Goal: Transaction & Acquisition: Purchase product/service

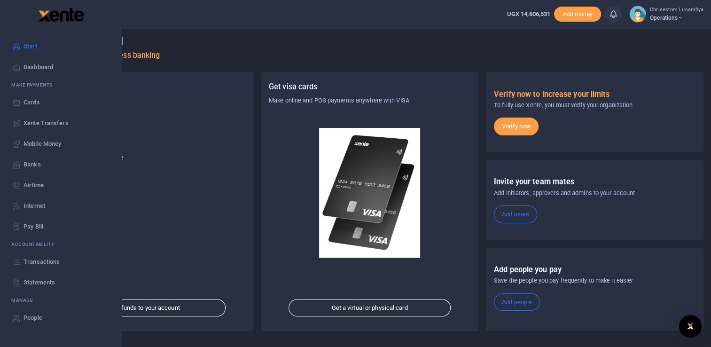
click at [37, 262] on span "Transactions" at bounding box center [41, 261] width 36 height 9
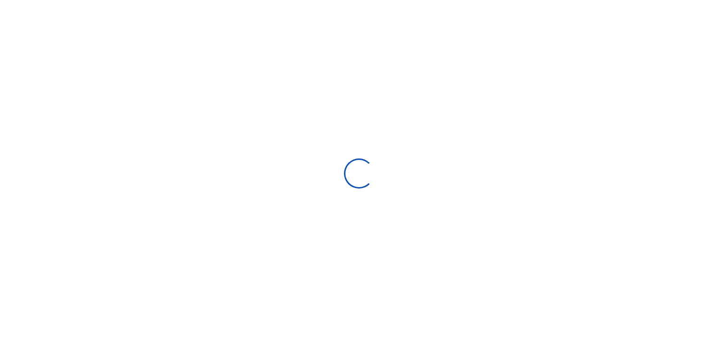
select select
type input "[DATE] - [DATE]"
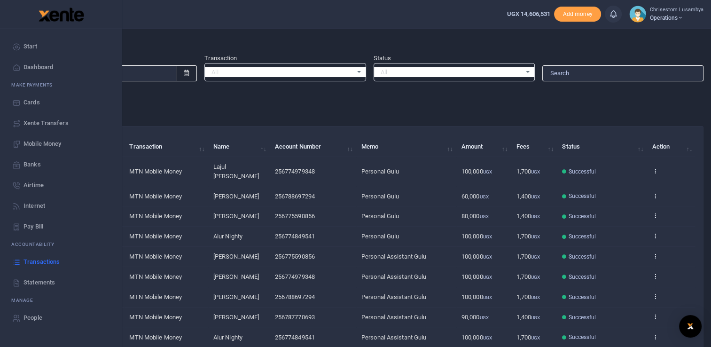
click at [51, 140] on span "Mobile Money" at bounding box center [42, 143] width 38 height 9
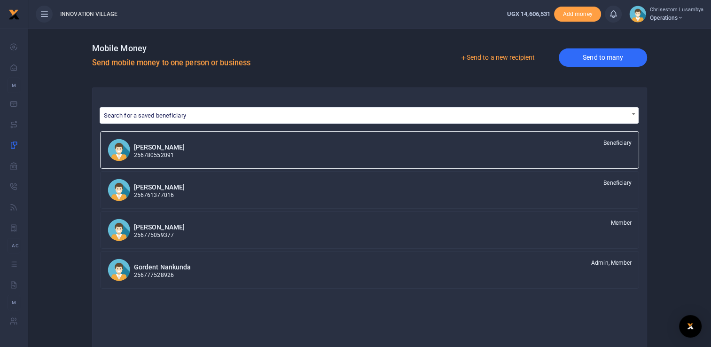
click at [605, 62] on link "Send to many" at bounding box center [602, 57] width 88 height 18
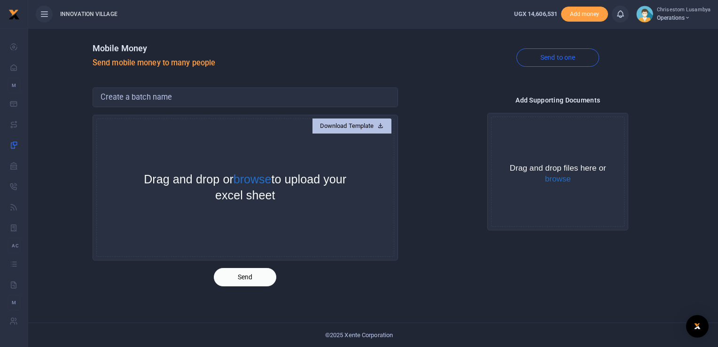
click at [348, 119] on link "Download Template" at bounding box center [351, 125] width 79 height 15
click at [552, 181] on button "browse" at bounding box center [558, 179] width 26 height 8
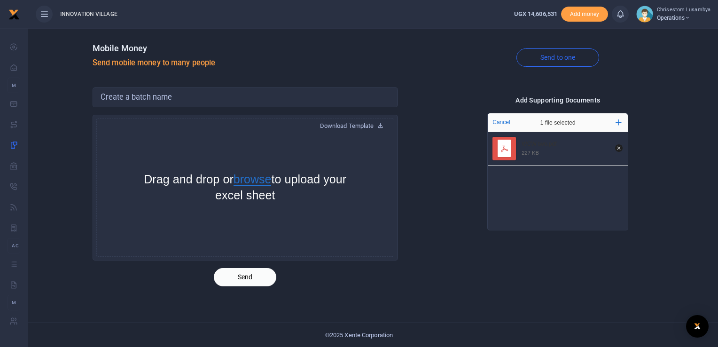
click at [260, 178] on button "browse" at bounding box center [252, 179] width 38 height 12
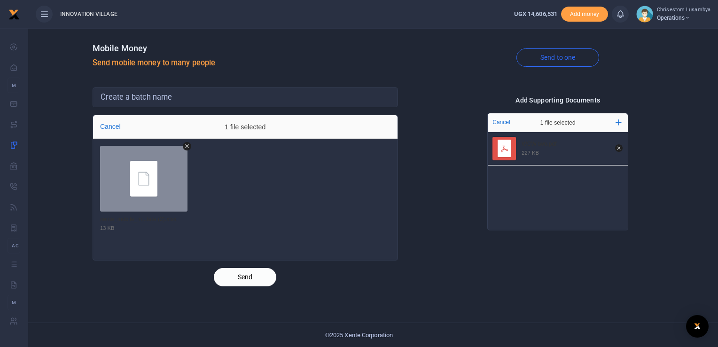
click at [242, 273] on button "Send" at bounding box center [245, 277] width 62 height 18
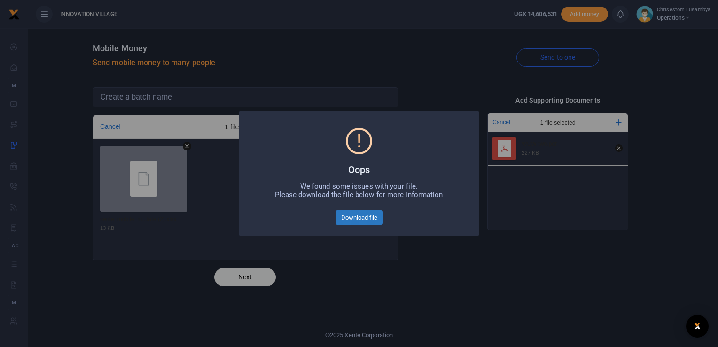
click at [363, 217] on button "Download file" at bounding box center [358, 217] width 47 height 15
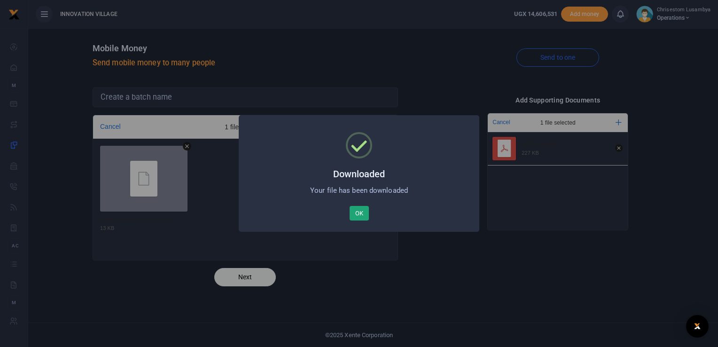
click at [357, 215] on button "OK" at bounding box center [358, 213] width 19 height 15
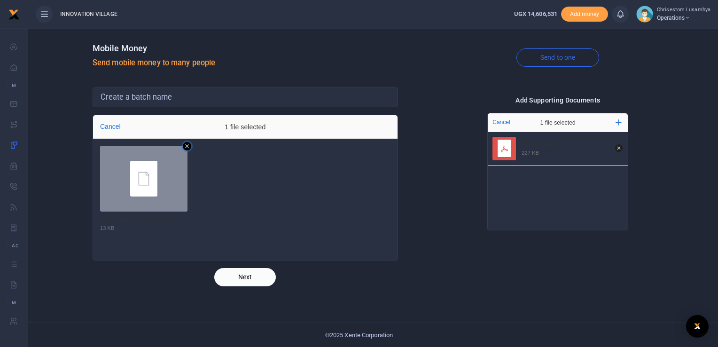
click at [186, 144] on icon "Remove file" at bounding box center [187, 146] width 8 height 8
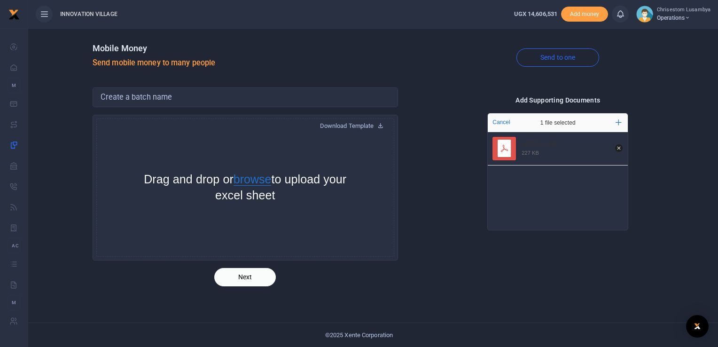
click at [271, 178] on button "browse" at bounding box center [252, 179] width 38 height 12
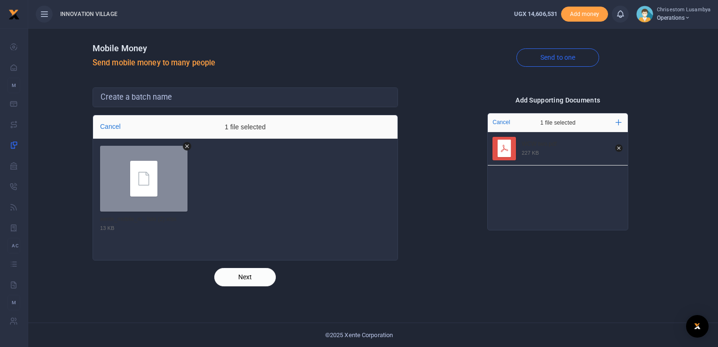
click at [246, 277] on button "Next" at bounding box center [245, 277] width 62 height 18
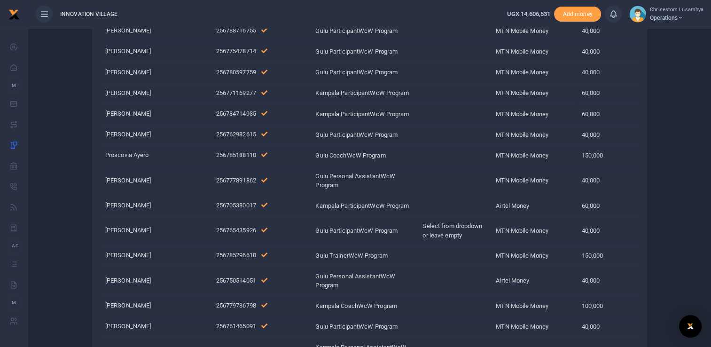
scroll to position [1566, 0]
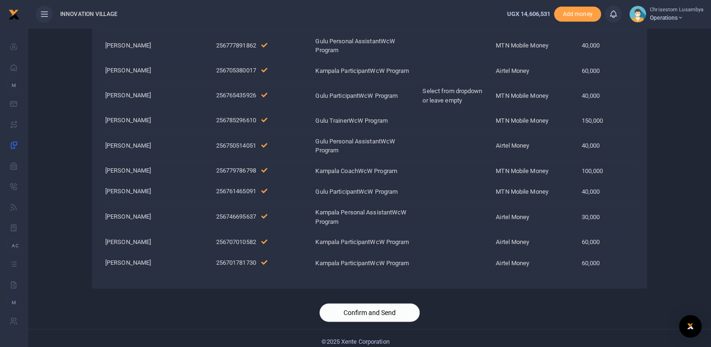
click at [349, 303] on button "Confirm and Send" at bounding box center [369, 312] width 100 height 18
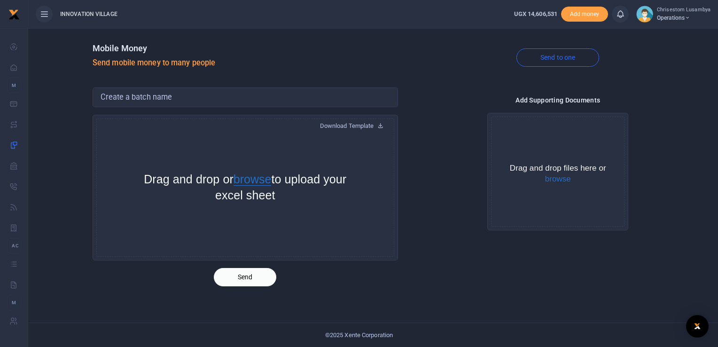
click at [264, 183] on button "browse" at bounding box center [252, 179] width 38 height 12
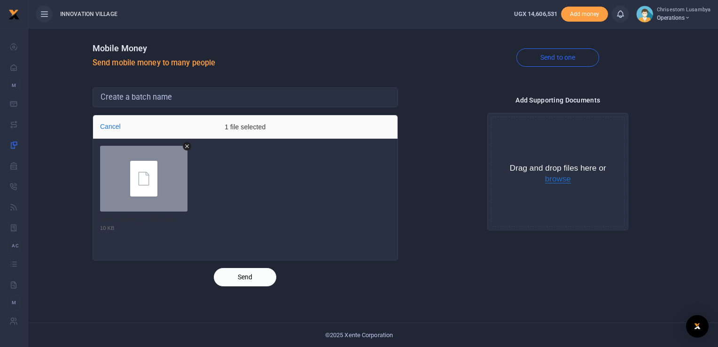
click at [554, 180] on button "browse" at bounding box center [558, 179] width 26 height 8
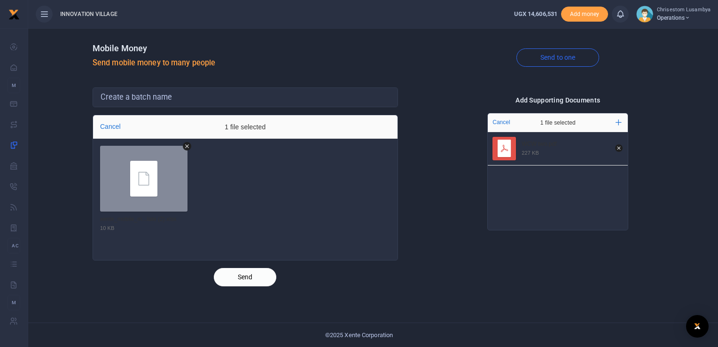
click at [242, 279] on button "Send" at bounding box center [245, 277] width 62 height 18
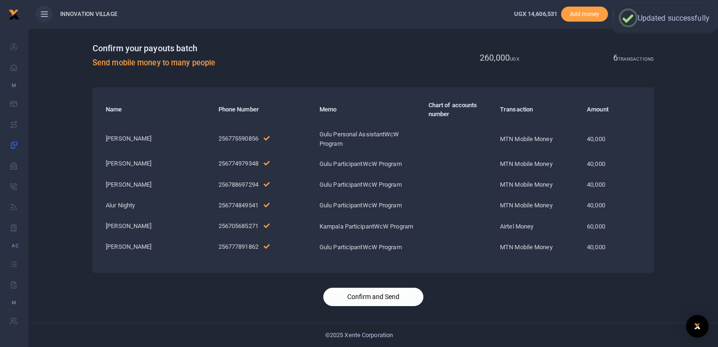
click at [376, 296] on button "Confirm and Send" at bounding box center [373, 296] width 100 height 18
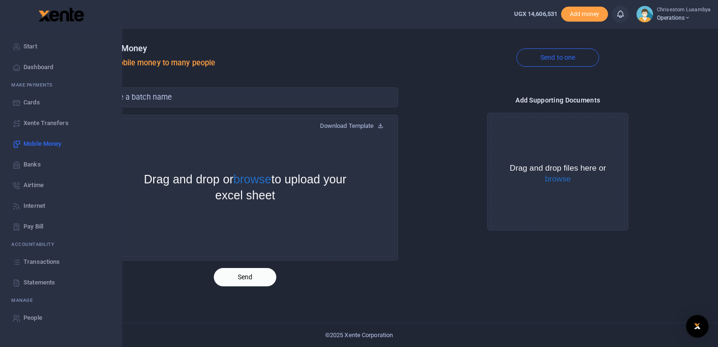
click at [41, 262] on span "Transactions" at bounding box center [41, 261] width 36 height 9
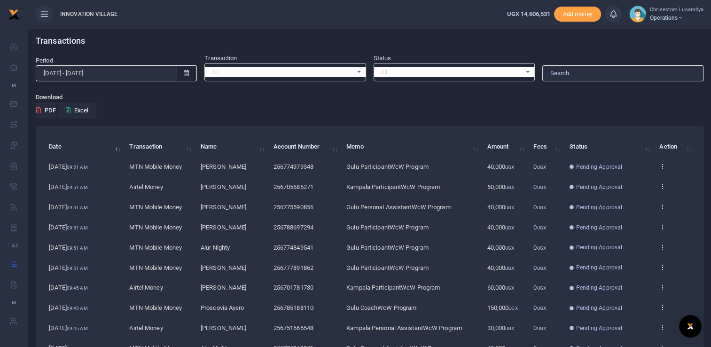
scroll to position [77, 0]
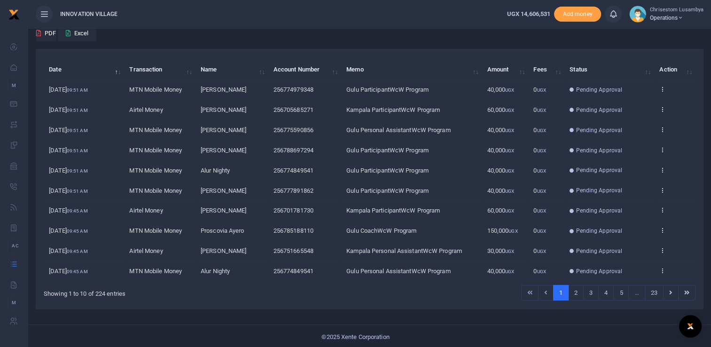
click at [62, 207] on span "[DATE] 09:45 AM" at bounding box center [68, 210] width 39 height 7
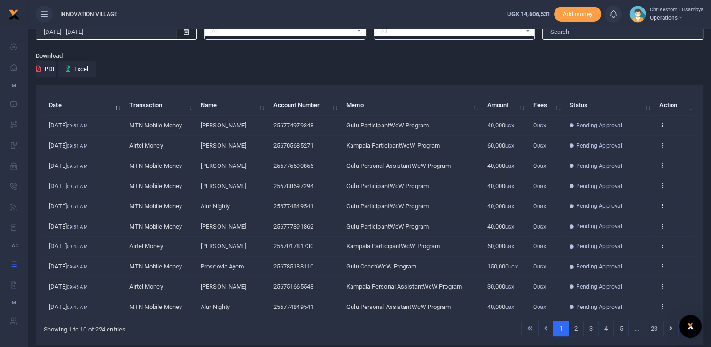
scroll to position [0, 0]
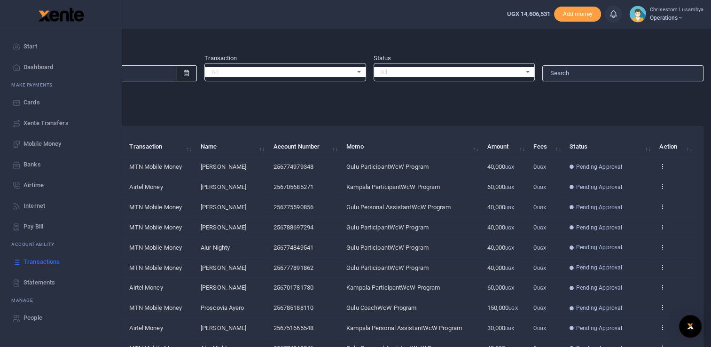
click at [46, 264] on span "Transactions" at bounding box center [41, 261] width 36 height 9
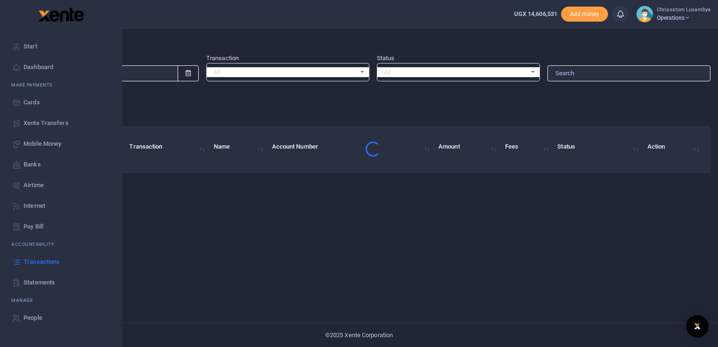
click at [47, 145] on span "Mobile Money" at bounding box center [42, 143] width 38 height 9
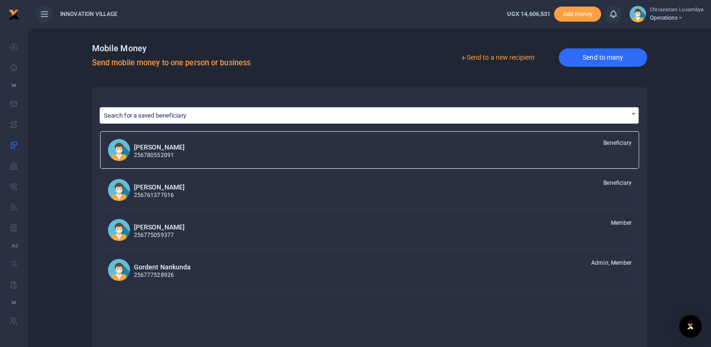
click at [603, 56] on link "Send to many" at bounding box center [602, 57] width 88 height 18
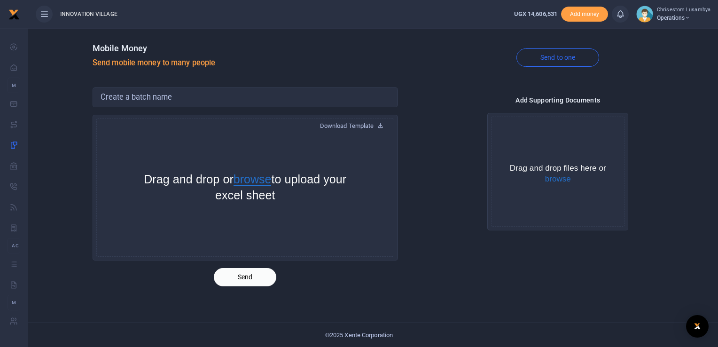
click at [267, 179] on button "browse" at bounding box center [252, 179] width 38 height 12
click at [559, 183] on button "browse" at bounding box center [558, 179] width 26 height 8
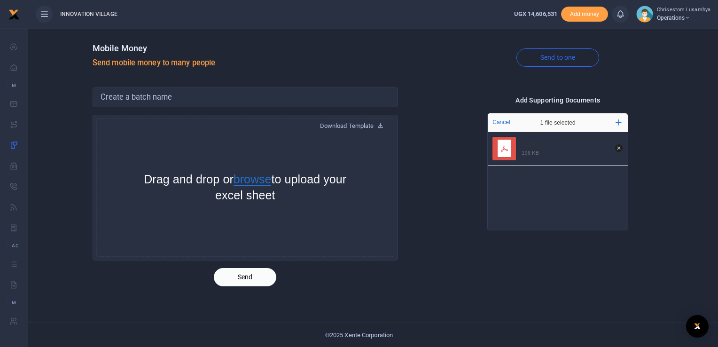
click at [266, 182] on button "browse" at bounding box center [252, 179] width 38 height 12
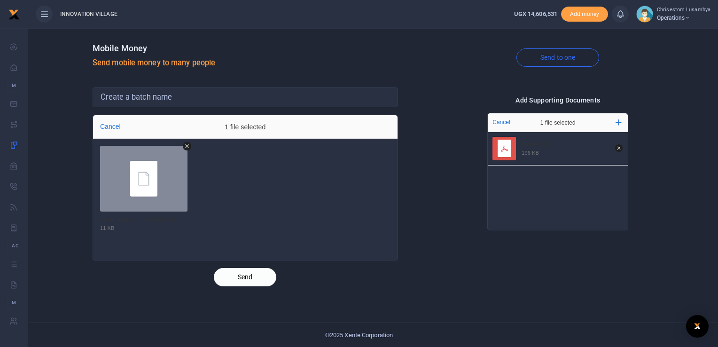
click at [259, 278] on button "Send" at bounding box center [245, 277] width 62 height 18
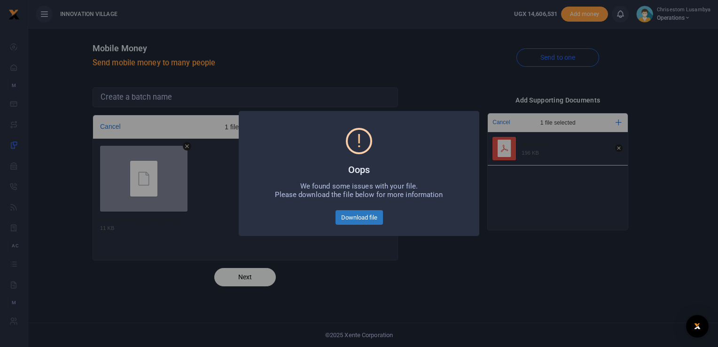
click at [359, 215] on button "Download file" at bounding box center [358, 217] width 47 height 15
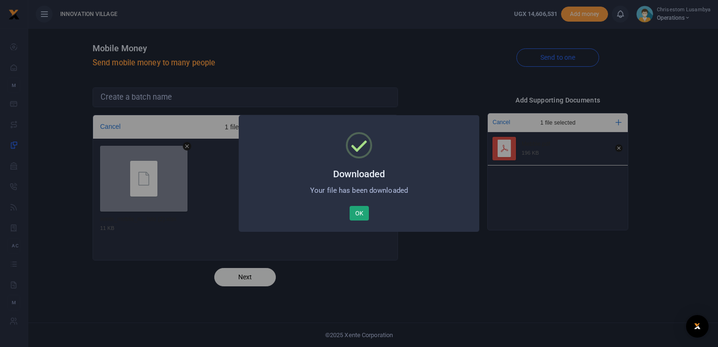
click at [357, 211] on button "OK" at bounding box center [358, 213] width 19 height 15
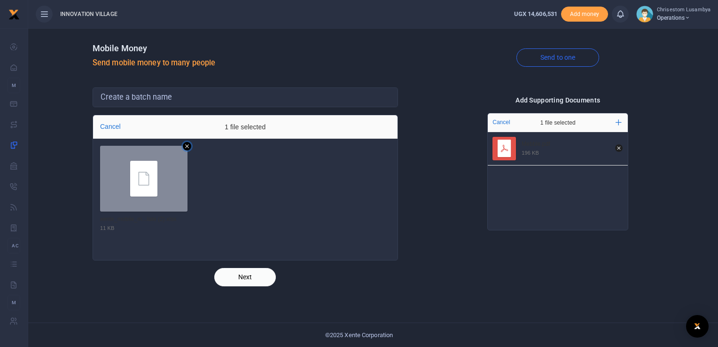
click at [186, 145] on icon "Remove file" at bounding box center [187, 146] width 4 height 4
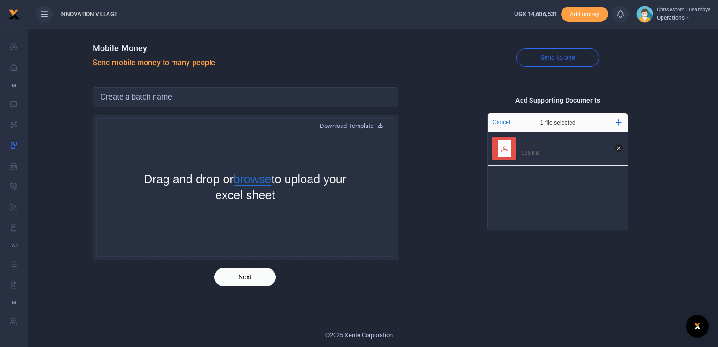
click at [263, 180] on button "browse" at bounding box center [252, 179] width 38 height 12
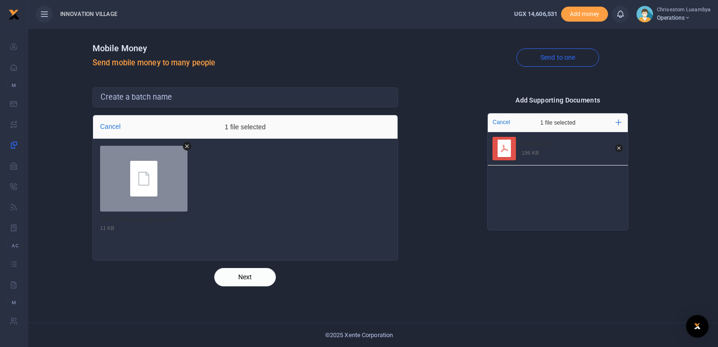
click at [251, 272] on button "Next" at bounding box center [245, 277] width 62 height 18
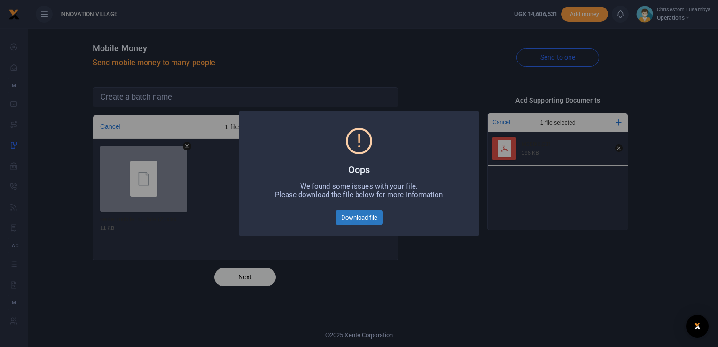
click at [356, 217] on button "Download file" at bounding box center [358, 217] width 47 height 15
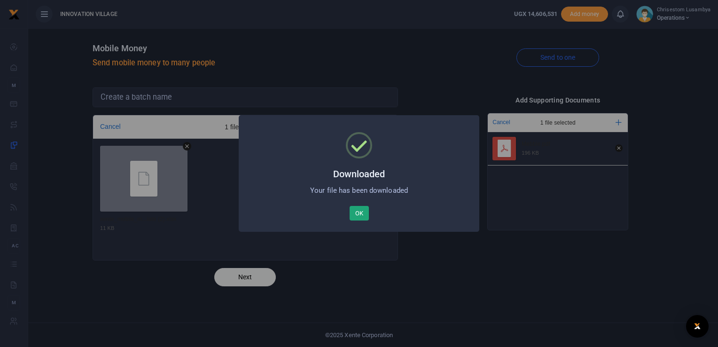
click at [366, 213] on button "OK" at bounding box center [358, 213] width 19 height 15
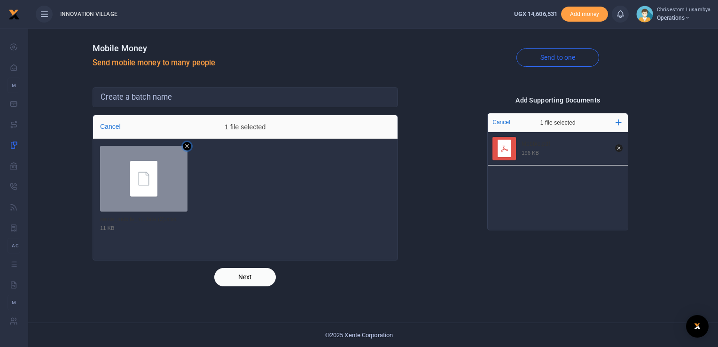
click at [184, 146] on icon "Remove file" at bounding box center [187, 146] width 8 height 8
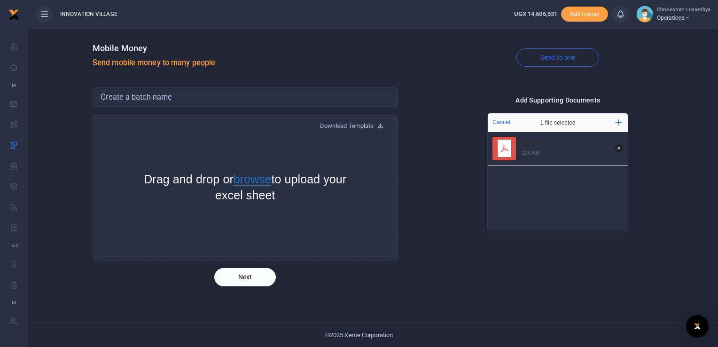
click at [265, 183] on button "browse" at bounding box center [252, 179] width 38 height 12
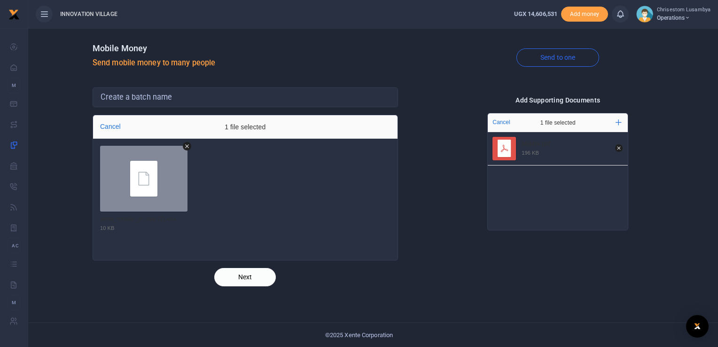
click at [240, 277] on button "Next" at bounding box center [245, 277] width 62 height 18
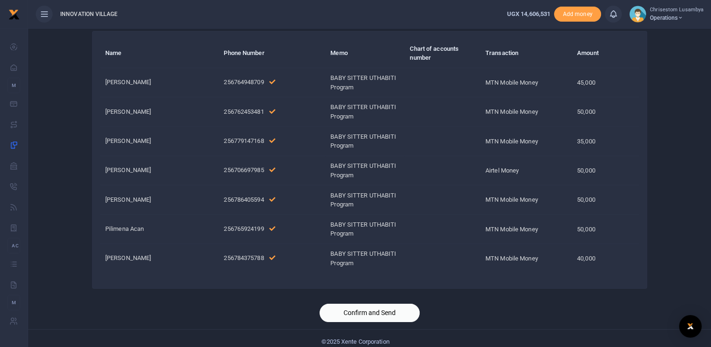
scroll to position [62, 0]
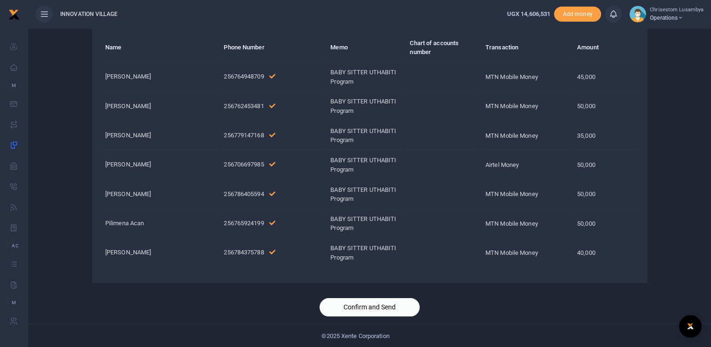
click at [379, 304] on button "Confirm and Send" at bounding box center [369, 307] width 100 height 18
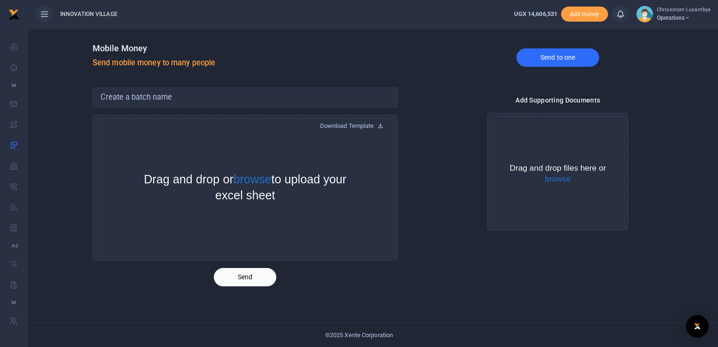
click at [552, 57] on link "Send to one" at bounding box center [557, 57] width 83 height 18
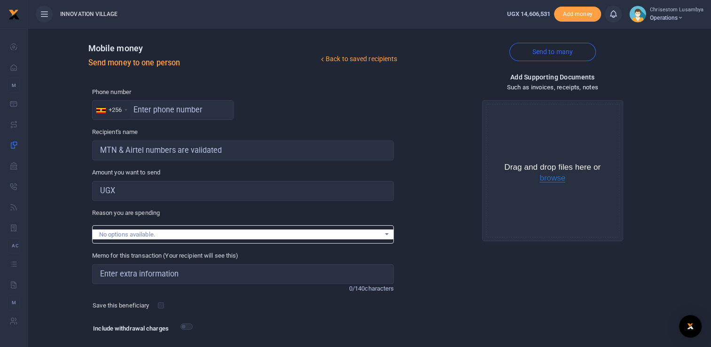
click at [556, 176] on button "browse" at bounding box center [552, 178] width 26 height 8
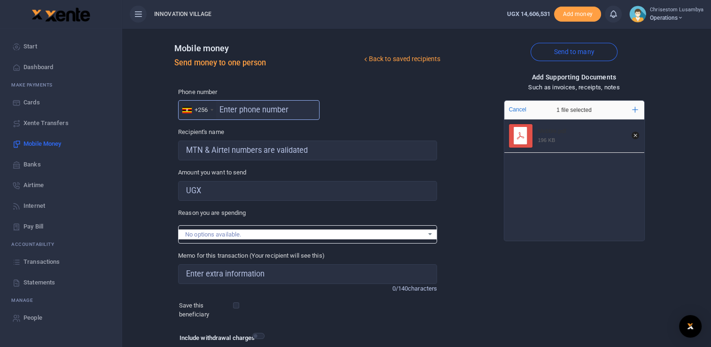
click at [247, 108] on input "text" at bounding box center [248, 110] width 141 height 20
paste input "779147168"
type input "779147168"
type input "Sarah Adong"
type input "779147168"
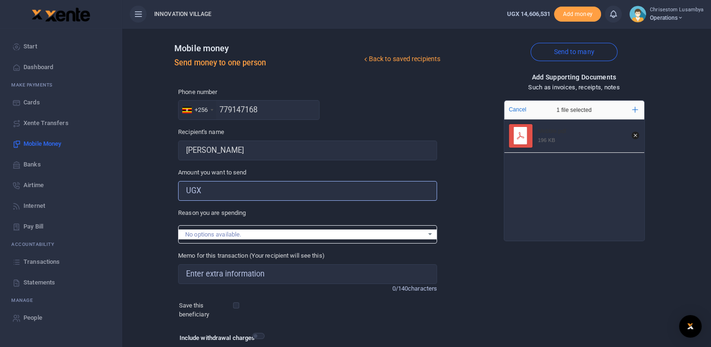
click at [216, 188] on input "Amount you want to send" at bounding box center [307, 191] width 259 height 20
type input "50,000"
click at [240, 232] on div "No options available." at bounding box center [304, 234] width 238 height 9
click at [257, 275] on input "Memo for this transaction (Your recipient will see this)" at bounding box center [307, 274] width 259 height 20
click at [277, 271] on input "Memo for this transaction (Your recipient will see this)" at bounding box center [307, 274] width 259 height 20
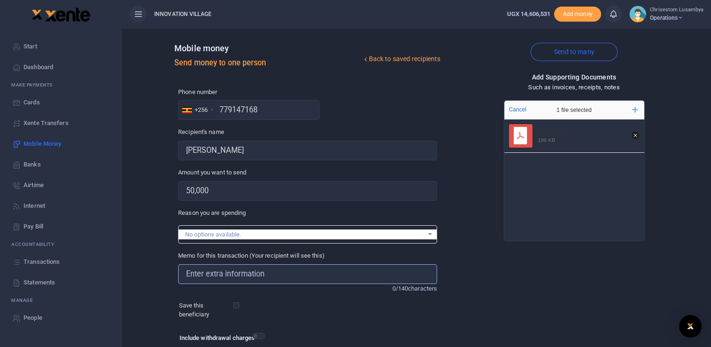
paste input "BABY SITTER - UTHABITI Program"
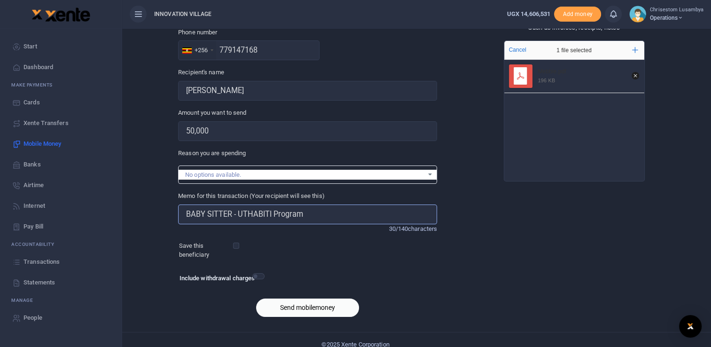
scroll to position [61, 0]
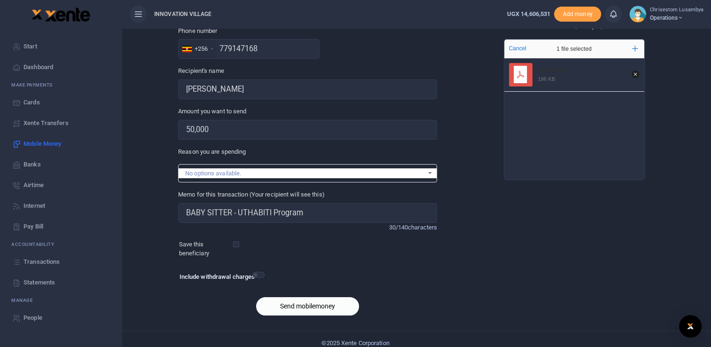
click at [314, 307] on button "Send mobilemoney" at bounding box center [307, 306] width 103 height 18
click at [239, 209] on input "BABY SITTER - UTHABITI Program" at bounding box center [307, 213] width 259 height 20
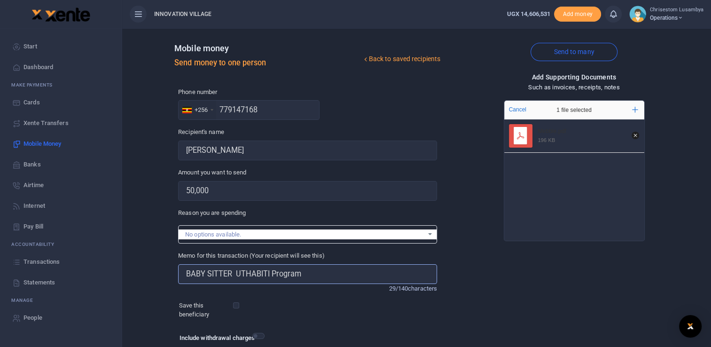
scroll to position [68, 0]
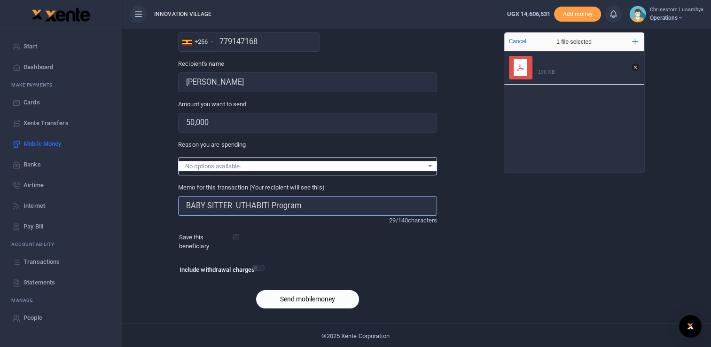
type input "BABY SITTER UTHABITI Program"
click at [301, 295] on button "Send mobilemoney" at bounding box center [307, 299] width 103 height 18
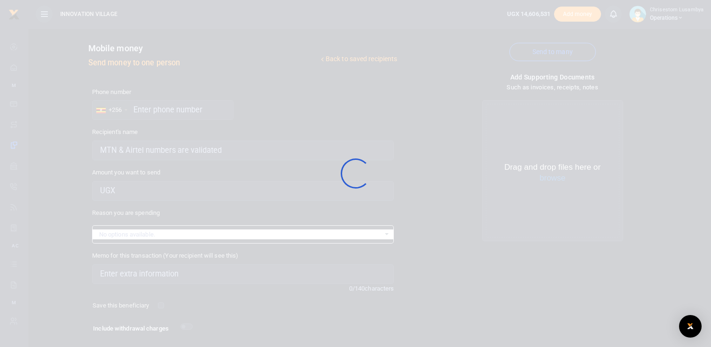
scroll to position [59, 0]
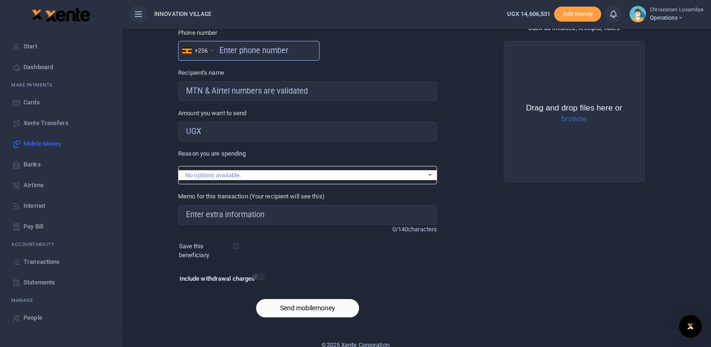
click at [246, 50] on input "text" at bounding box center [248, 51] width 141 height 20
paste input "05685271"
click at [217, 51] on input "05685271" at bounding box center [248, 51] width 141 height 20
type input "705685271"
type input "Victoria Nakawooya"
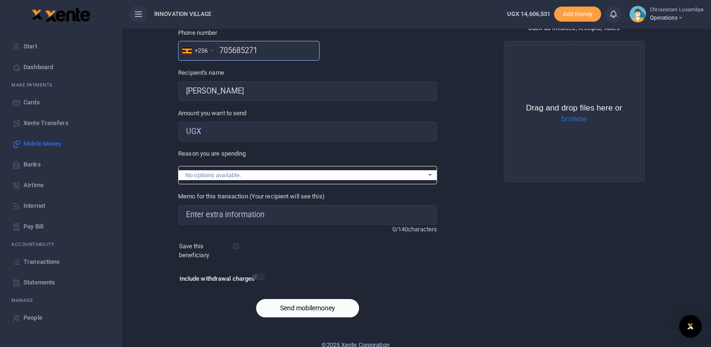
type input "705685271"
click at [572, 121] on button "browse" at bounding box center [574, 119] width 26 height 8
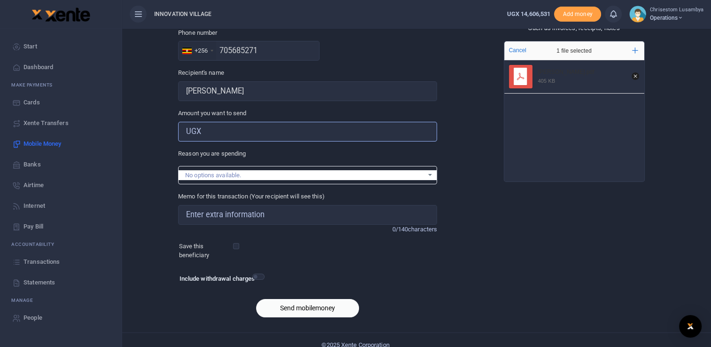
click at [226, 135] on input "Amount you want to send" at bounding box center [307, 132] width 259 height 20
type input "30,000"
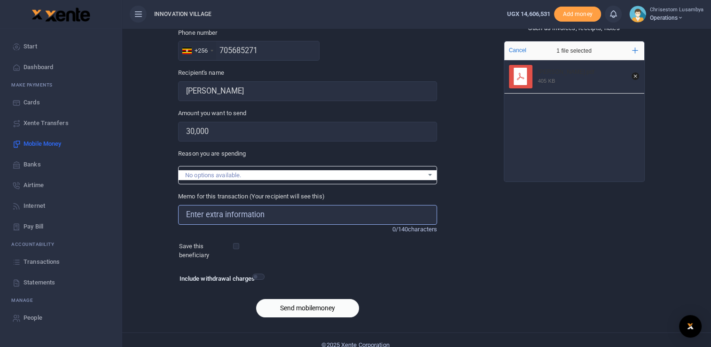
click at [217, 211] on input "Memo for this transaction (Your recipient will see this)" at bounding box center [307, 215] width 259 height 20
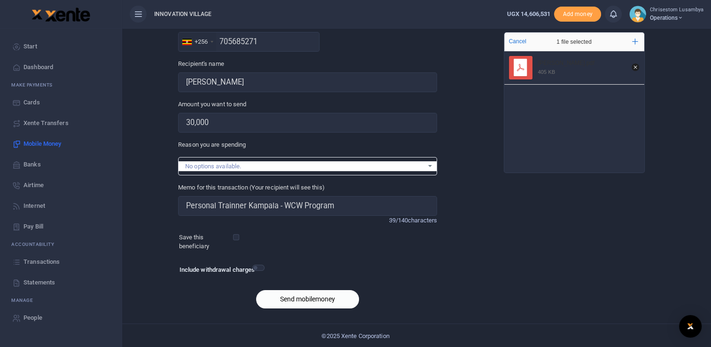
click at [302, 301] on button "Send mobilemoney" at bounding box center [307, 299] width 103 height 18
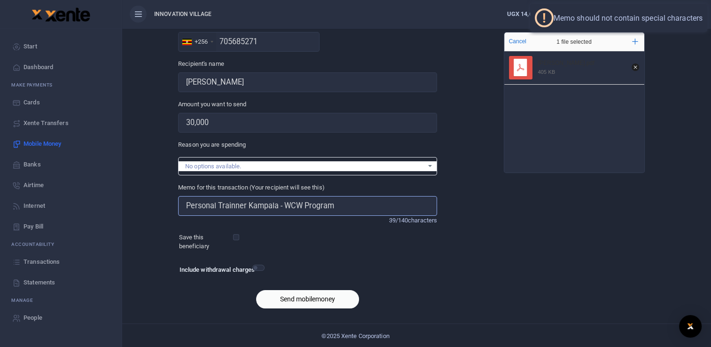
click at [282, 206] on input "Personal Trainner Kampala - WCW Program" at bounding box center [307, 206] width 259 height 20
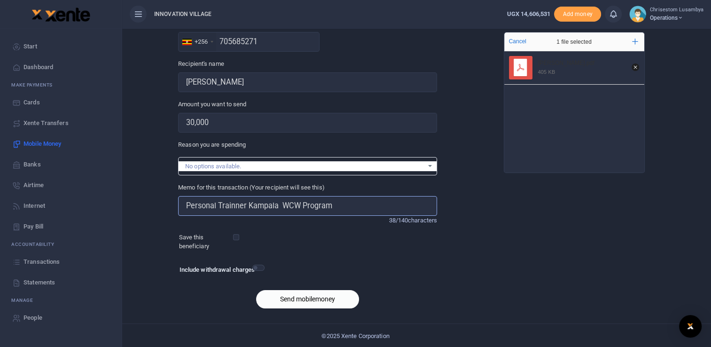
type input "Personal Trainner Kampala WCW Program"
click at [308, 295] on button "Send mobilemoney" at bounding box center [307, 299] width 103 height 18
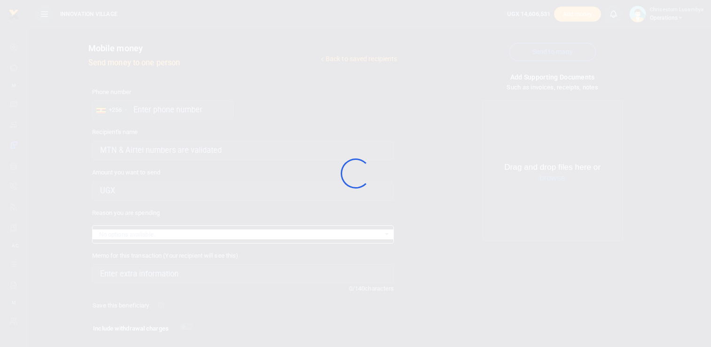
scroll to position [59, 0]
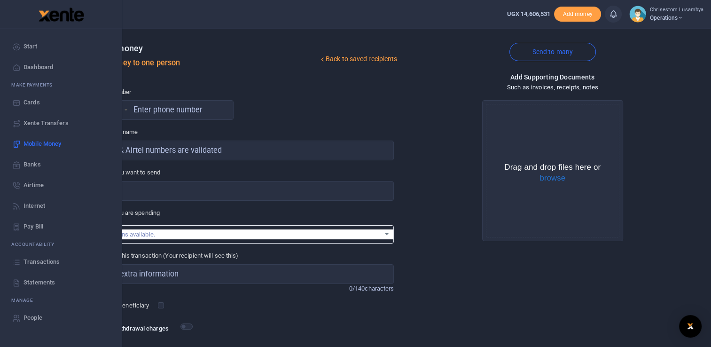
click at [40, 264] on span "Transactions" at bounding box center [41, 261] width 36 height 9
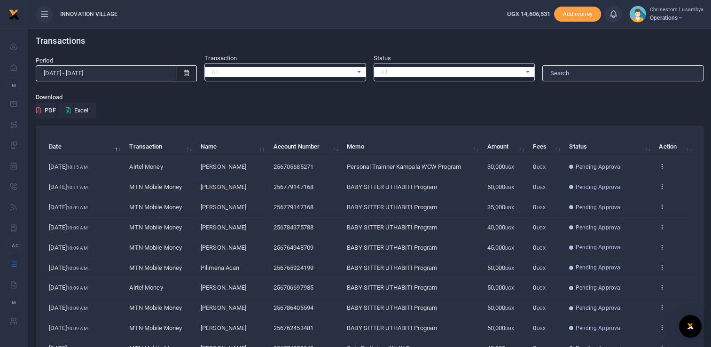
scroll to position [77, 0]
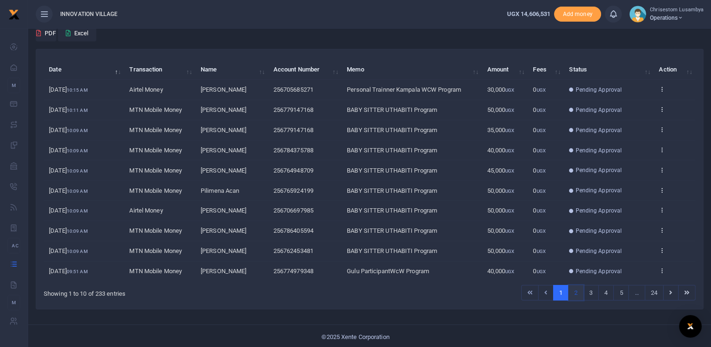
click at [579, 286] on link "2" at bounding box center [576, 293] width 16 height 16
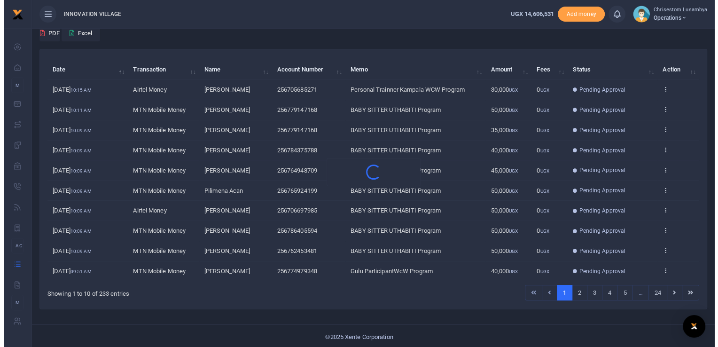
scroll to position [0, 0]
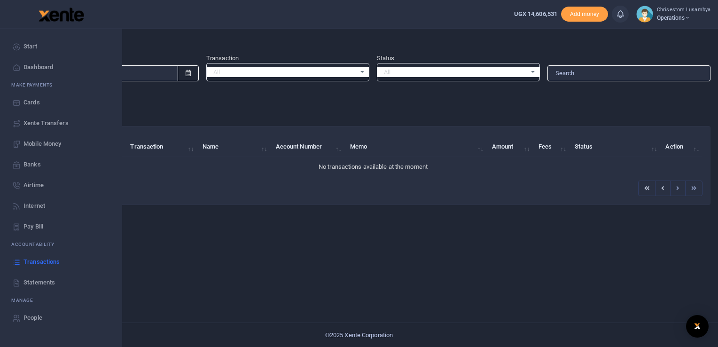
click at [44, 248] on li "Ac countability" at bounding box center [61, 244] width 107 height 15
click at [45, 259] on span "Transactions" at bounding box center [41, 261] width 36 height 9
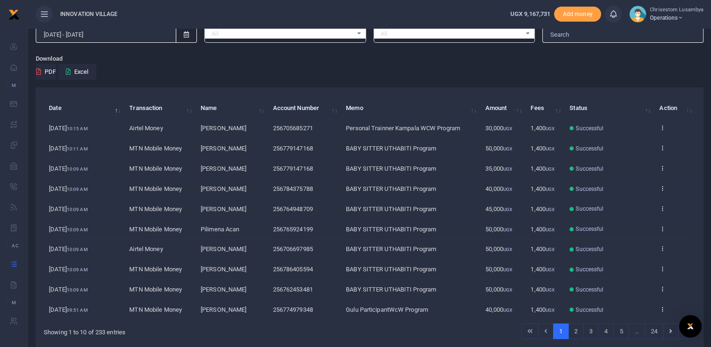
scroll to position [77, 0]
